Goal: Connect with others: Connect with other users

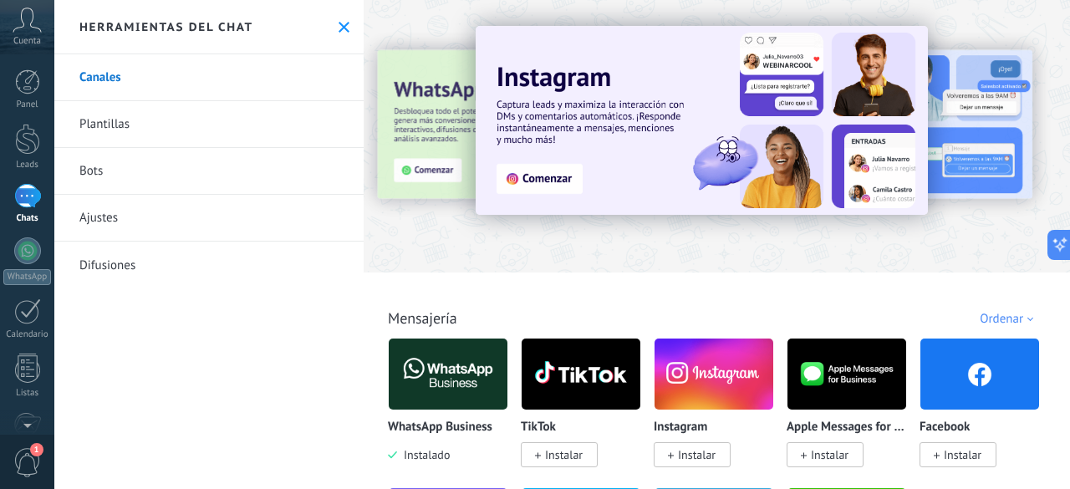
click at [421, 406] on img at bounding box center [448, 374] width 119 height 81
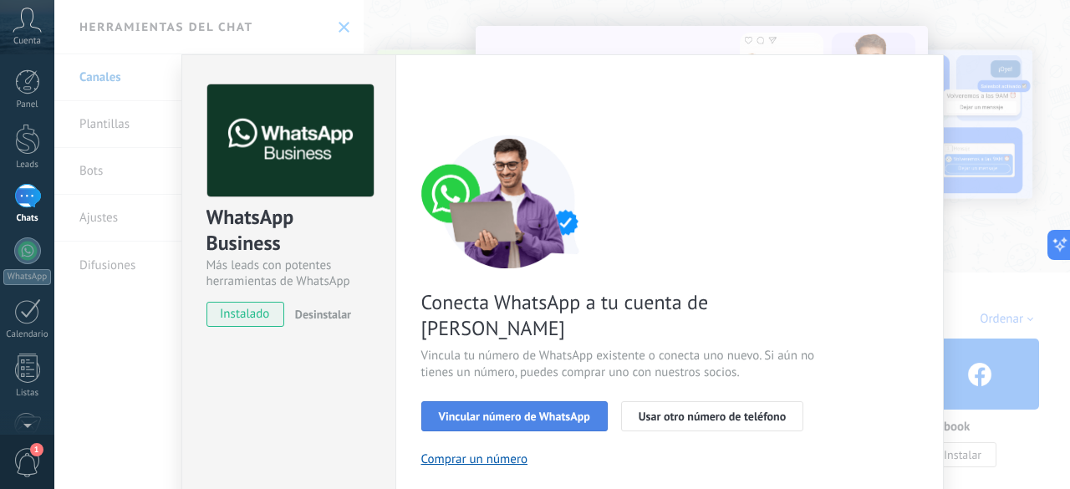
click at [510, 411] on span "Vincular número de WhatsApp" at bounding box center [514, 417] width 151 height 12
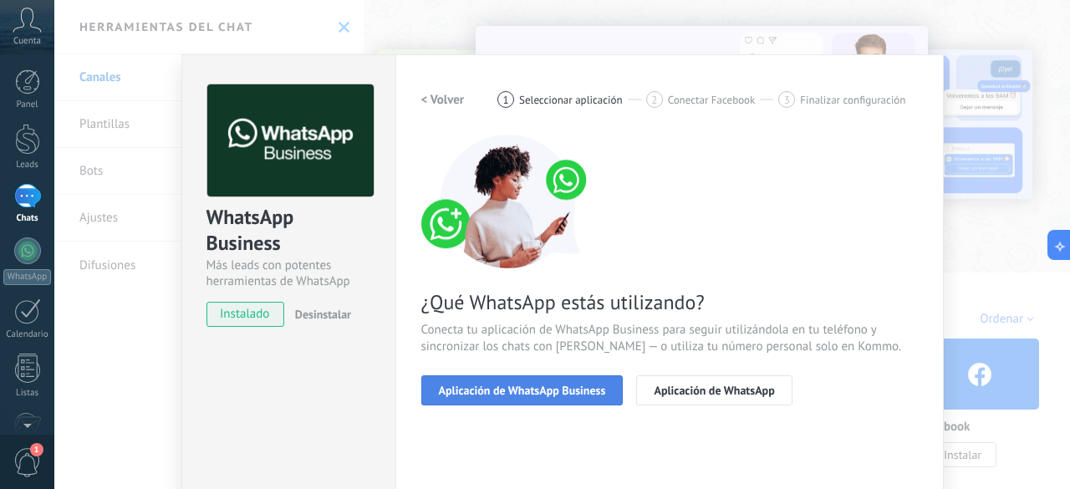
click at [517, 390] on span "Aplicación de WhatsApp Business" at bounding box center [522, 391] width 167 height 12
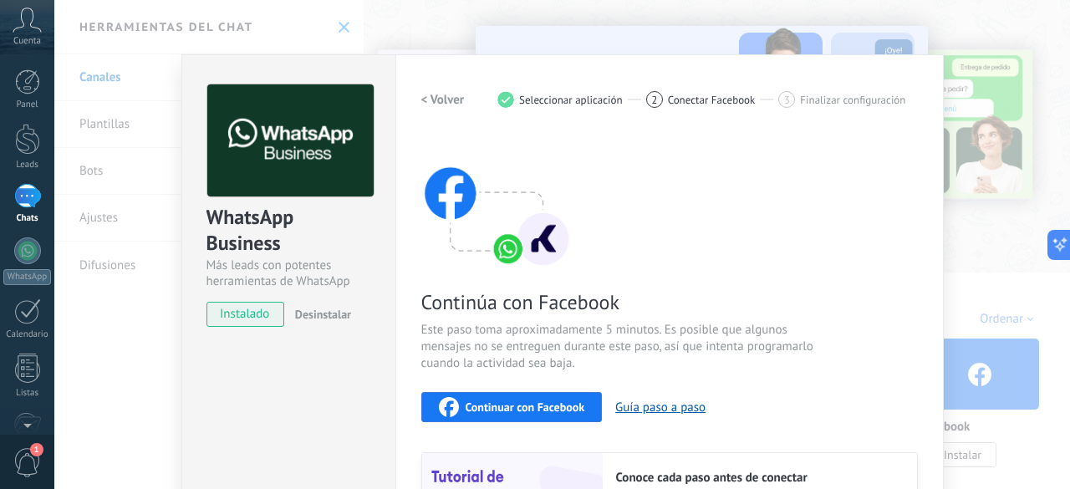
click at [517, 411] on span "Continuar con Facebook" at bounding box center [526, 407] width 120 height 12
